Goal: Find specific page/section

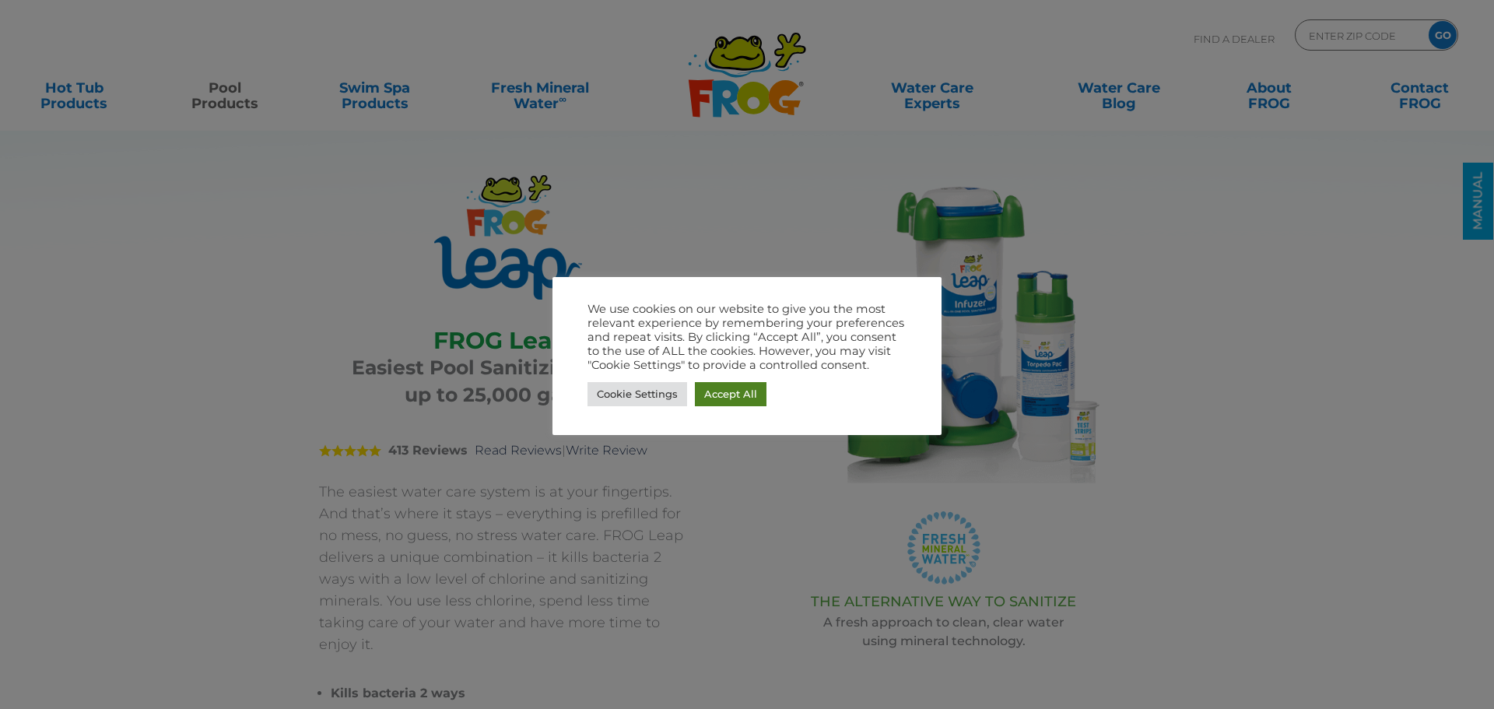
click at [716, 395] on link "Accept All" at bounding box center [731, 394] width 72 height 24
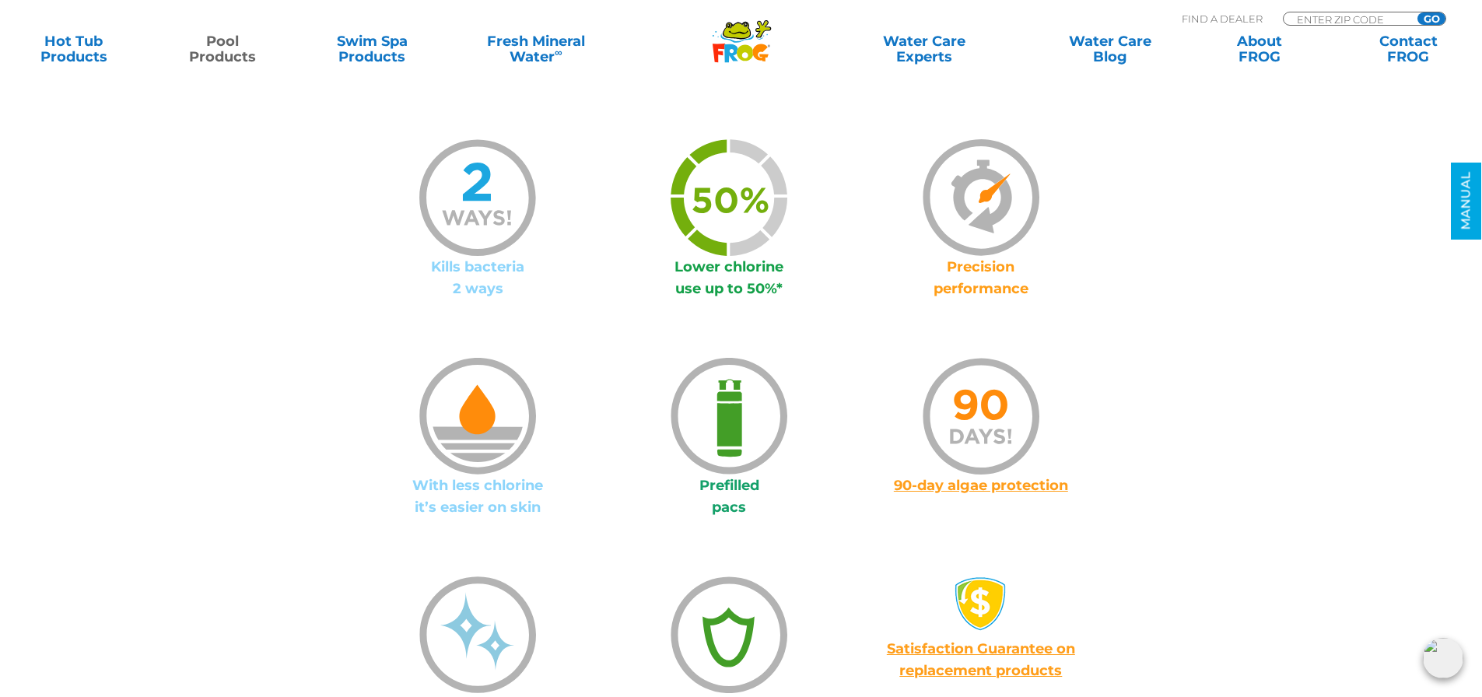
scroll to position [1167, 0]
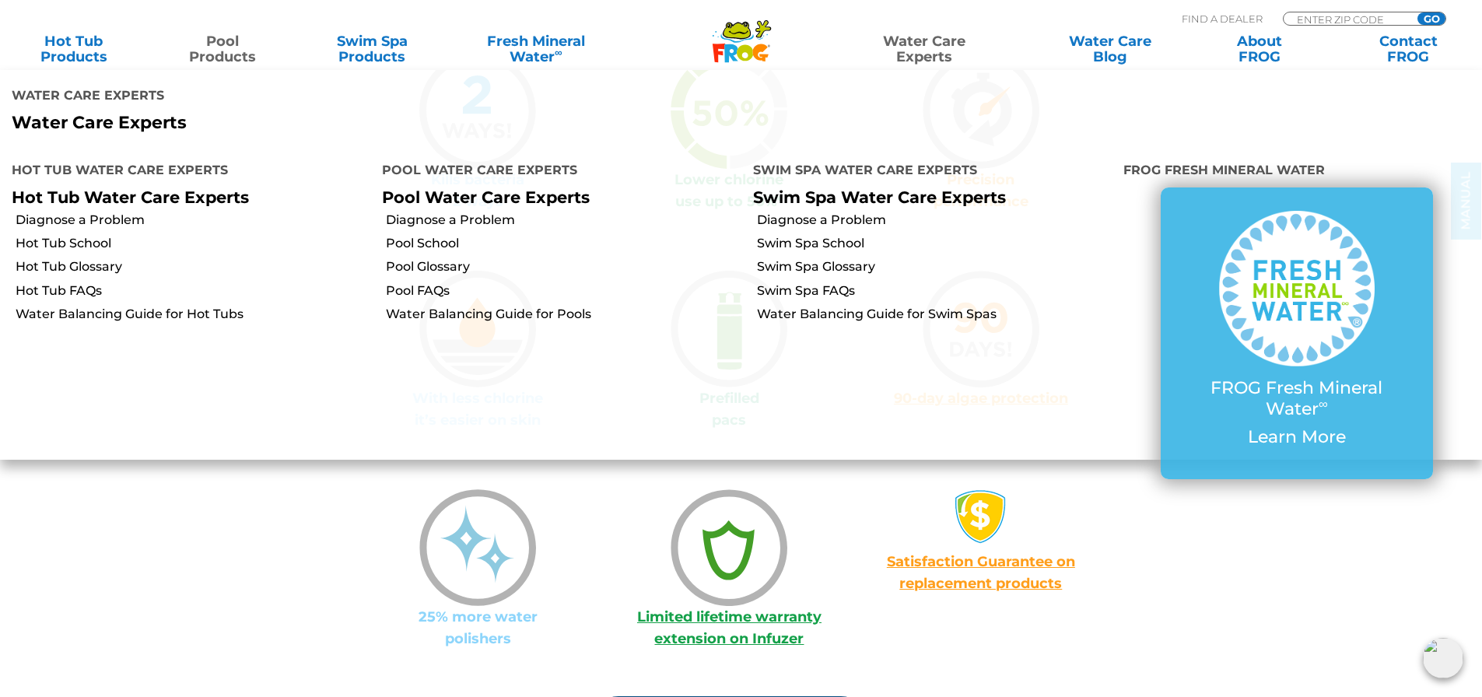
click at [923, 34] on link "Water Care Experts" at bounding box center [924, 48] width 188 height 31
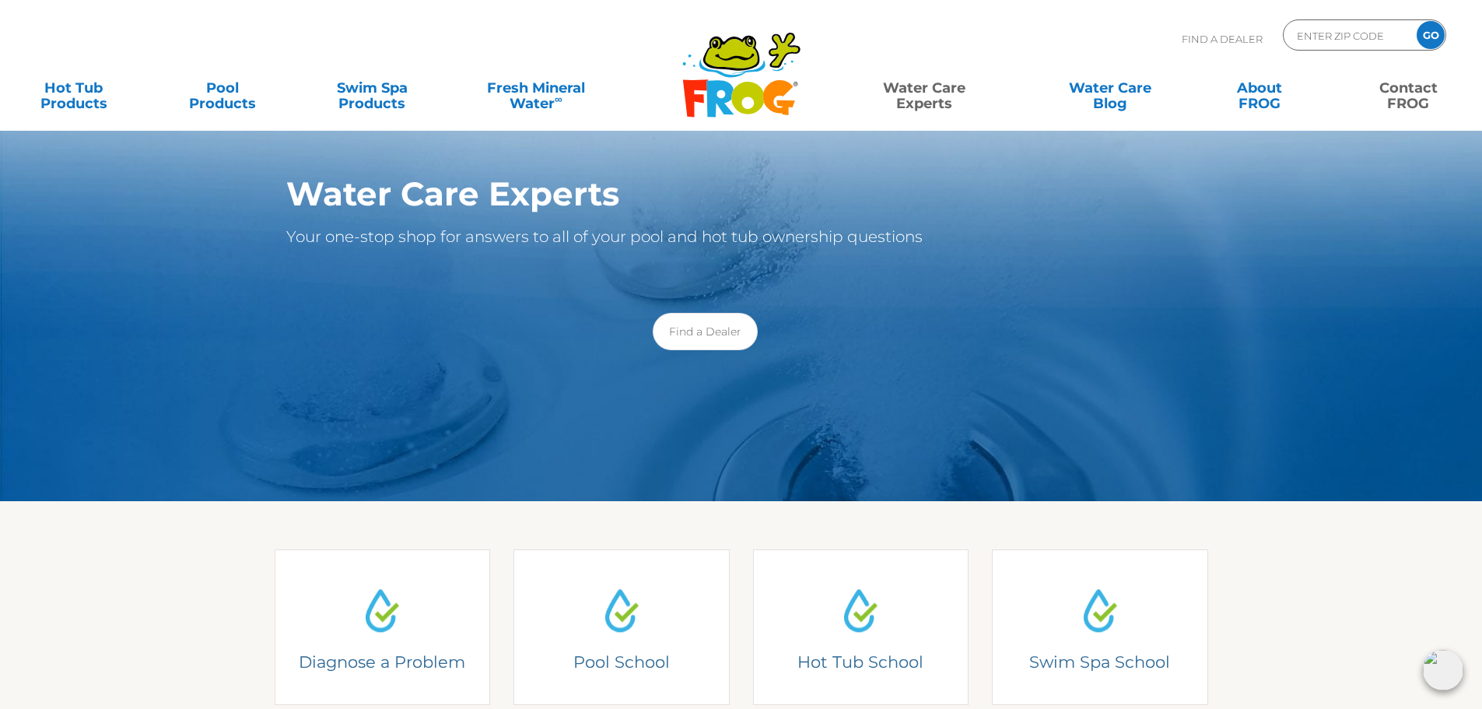
click at [1402, 91] on link "Contact FROG" at bounding box center [1408, 87] width 116 height 31
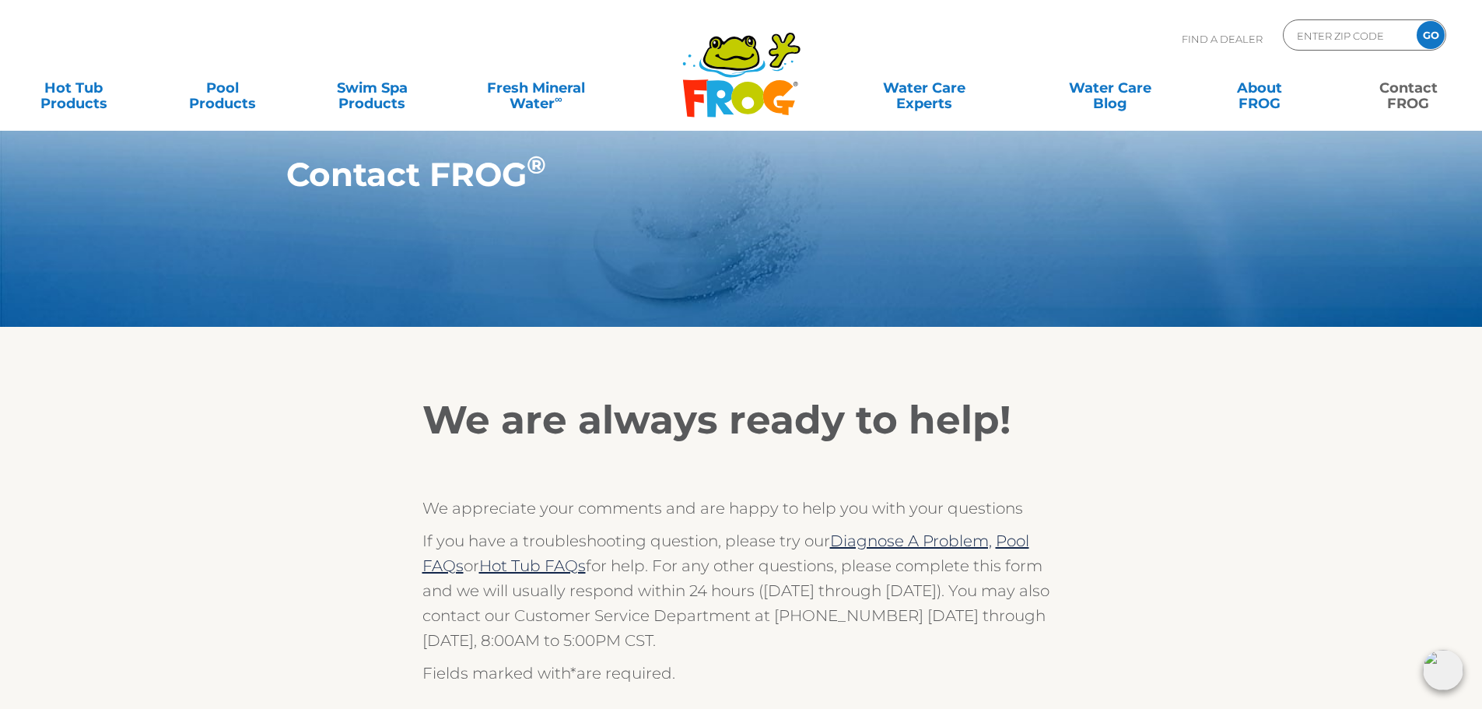
click at [1425, 89] on link "Contact FROG" at bounding box center [1408, 87] width 116 height 31
click at [1207, 41] on p "Find A Dealer" at bounding box center [1222, 38] width 81 height 39
click at [1344, 40] on input "Zip Code Form" at bounding box center [1347, 35] width 105 height 23
type input "ENTER ZIP CODE"
click at [748, 47] on icon at bounding box center [731, 52] width 52 height 31
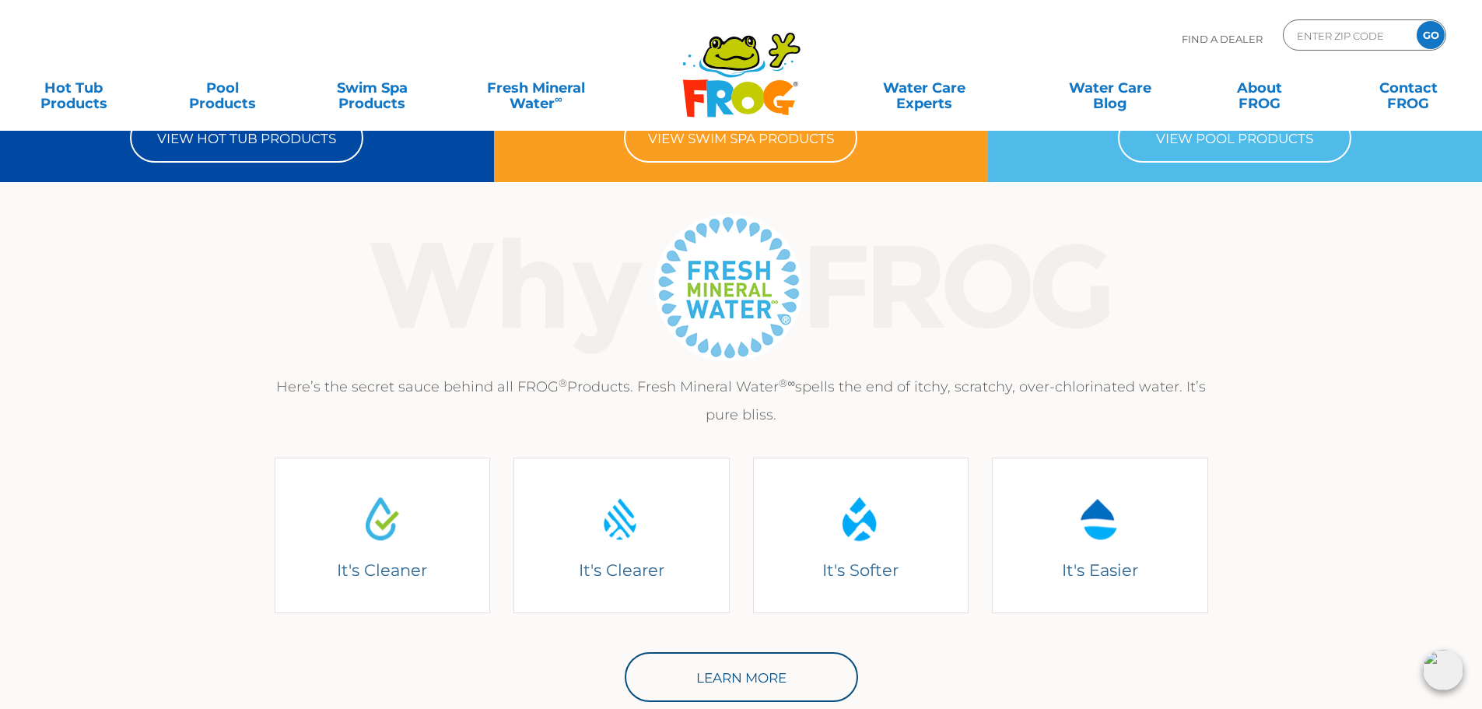
scroll to position [46, 0]
